Goal: Task Accomplishment & Management: Complete application form

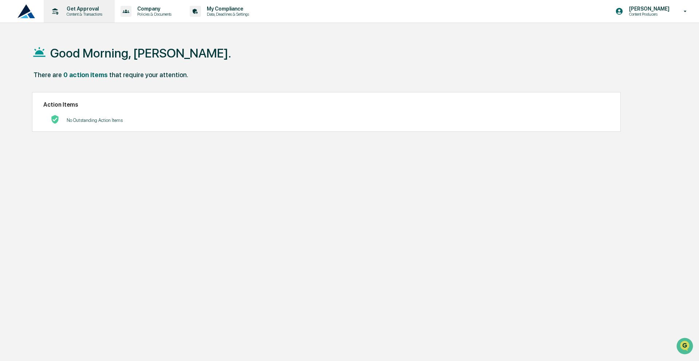
click at [76, 11] on p "Get Approval" at bounding box center [83, 9] width 45 height 6
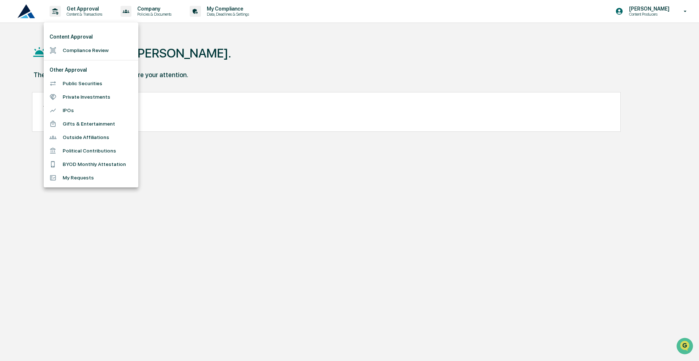
click at [83, 54] on li "Compliance Review" at bounding box center [91, 50] width 95 height 13
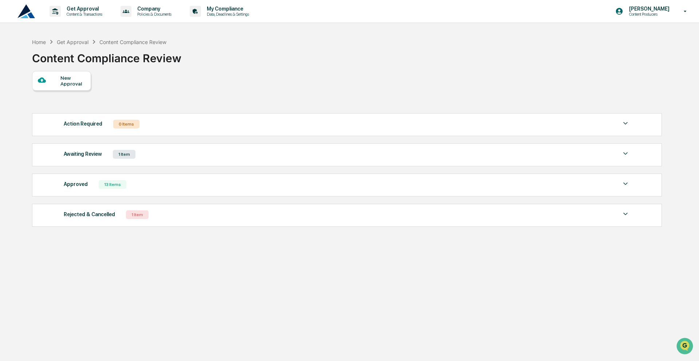
click at [91, 156] on div "Awaiting Review" at bounding box center [83, 153] width 38 height 9
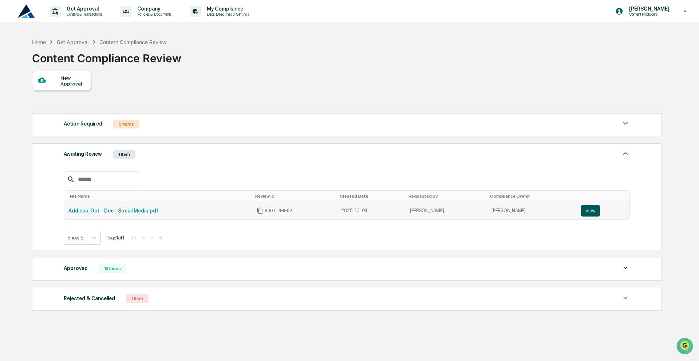
click at [588, 213] on button "View" at bounding box center [590, 211] width 19 height 12
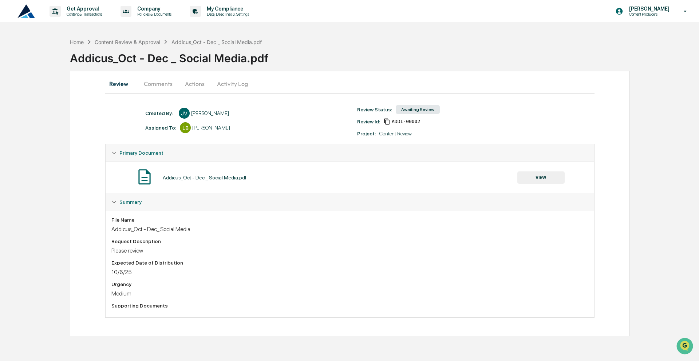
click at [240, 86] on button "Activity Log" at bounding box center [232, 83] width 43 height 17
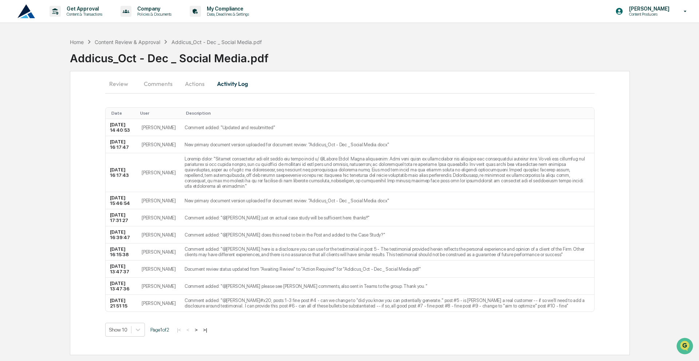
click at [196, 86] on button "Actions" at bounding box center [194, 83] width 33 height 17
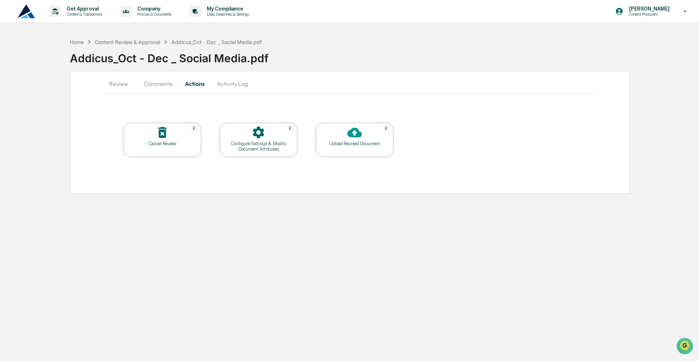
click at [345, 139] on div at bounding box center [354, 133] width 73 height 16
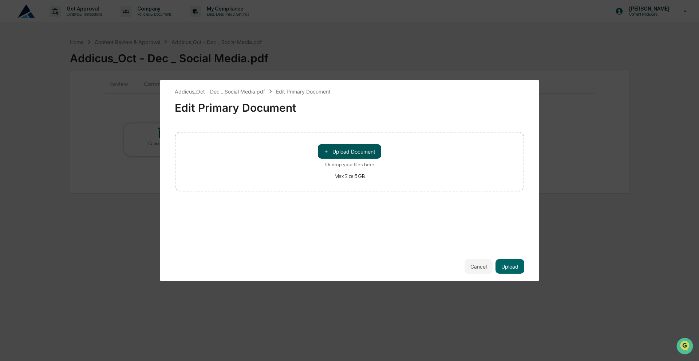
click at [336, 145] on button "＋ Upload Document" at bounding box center [349, 151] width 63 height 15
click at [511, 265] on button "Upload" at bounding box center [509, 266] width 29 height 15
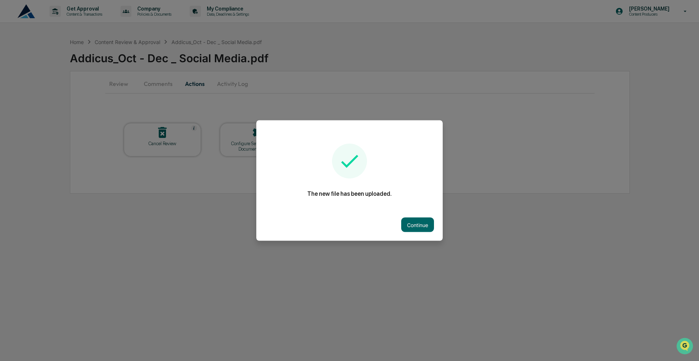
click at [425, 224] on button "Continue" at bounding box center [417, 225] width 33 height 15
